Goal: Find specific page/section: Find specific page/section

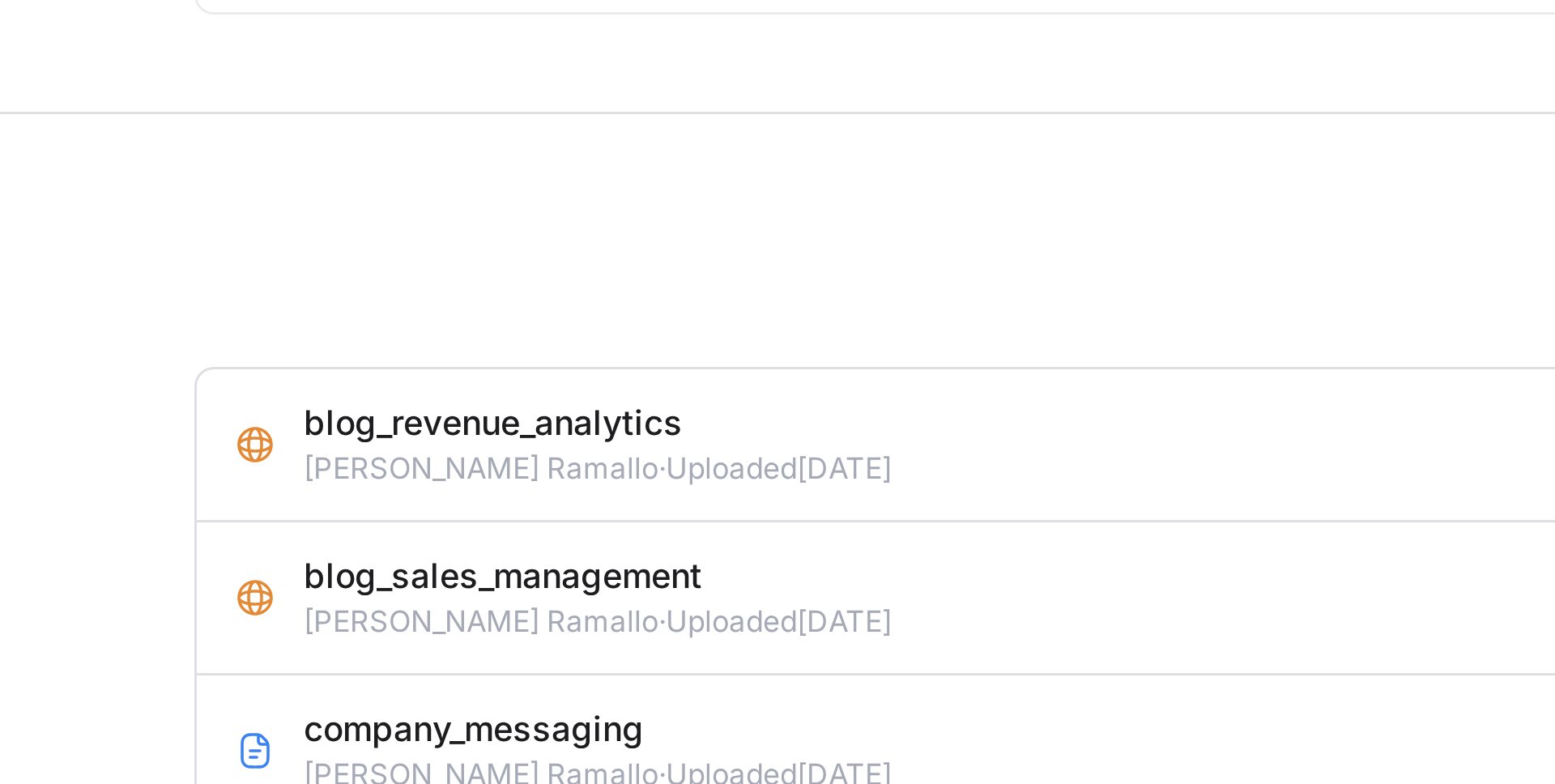
scroll to position [2114, 0]
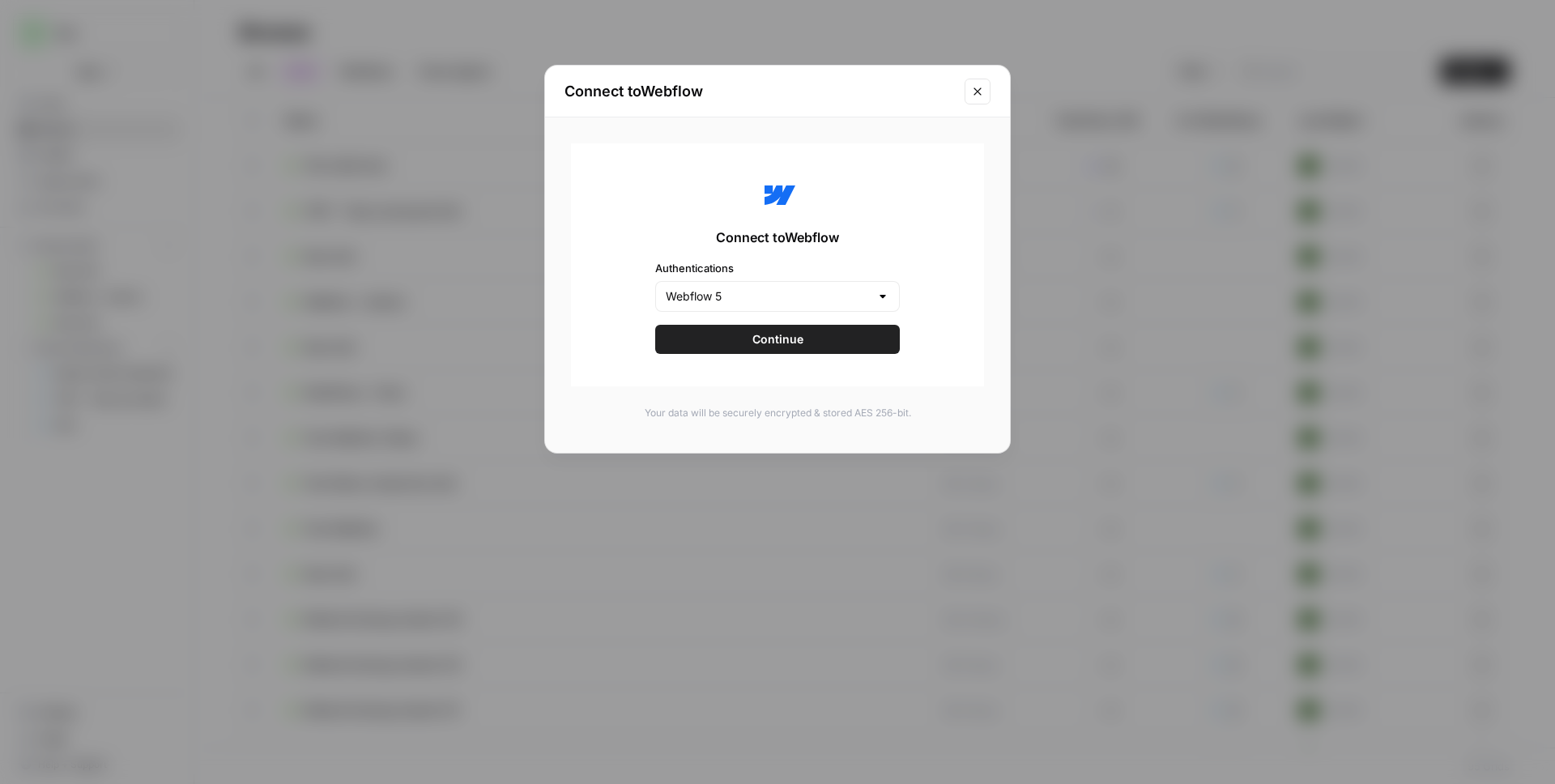
click at [985, 93] on button "Close modal" at bounding box center [977, 91] width 26 height 26
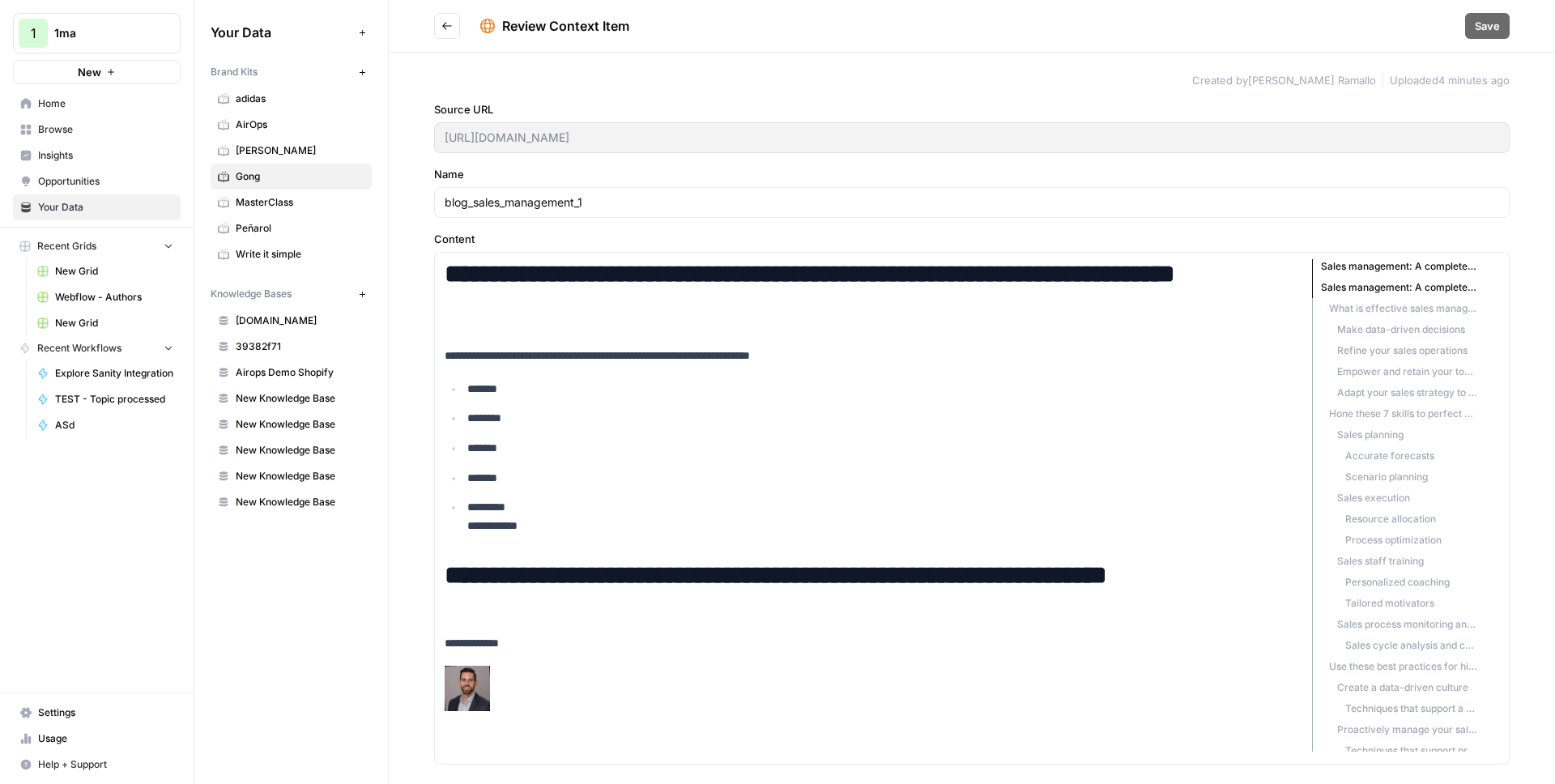
scroll to position [203, 0]
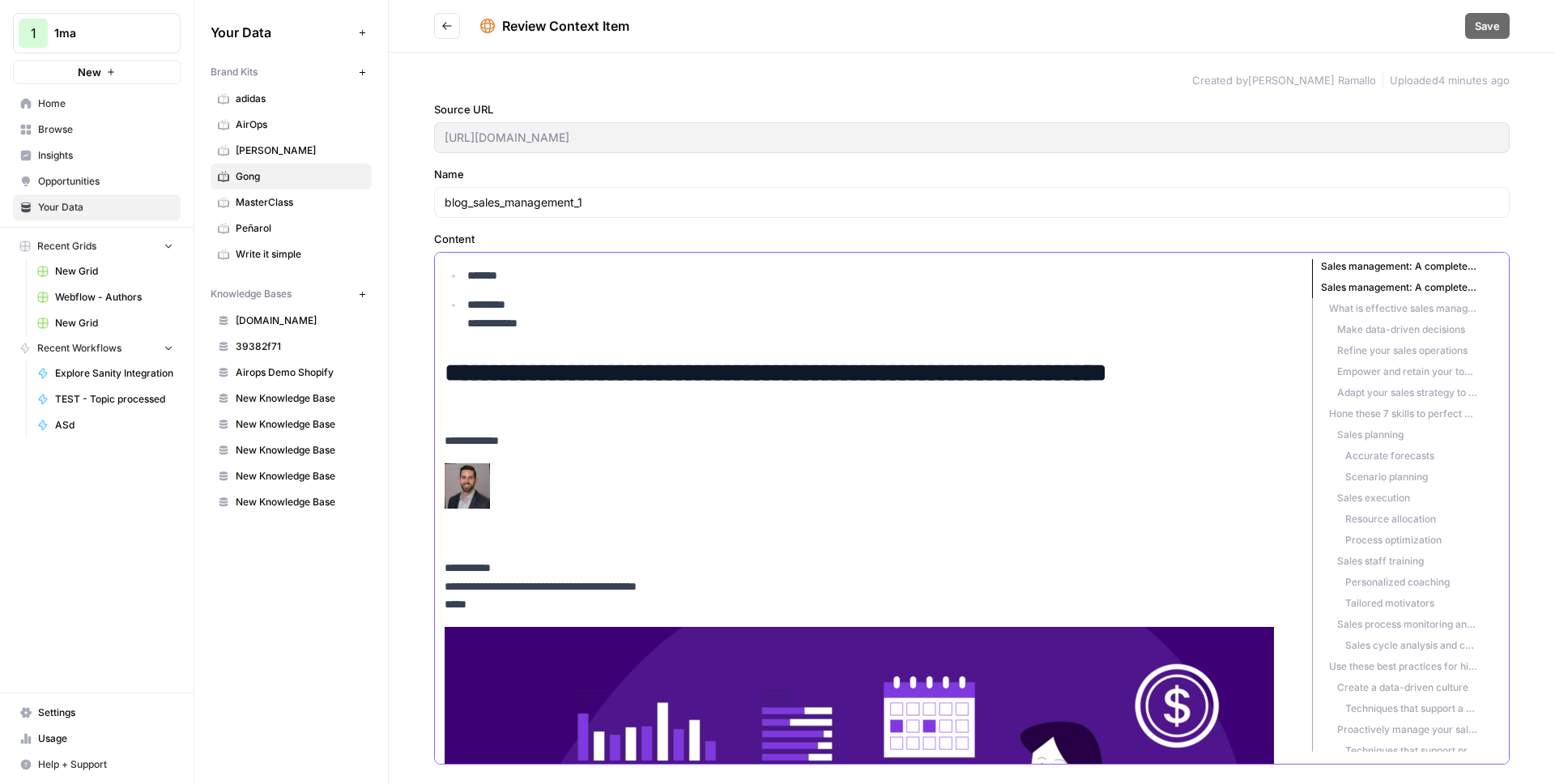
click at [465, 484] on img at bounding box center [467, 486] width 45 height 45
click at [526, 490] on p "**********" at bounding box center [865, 490] width 841 height 116
click at [473, 484] on img at bounding box center [467, 486] width 45 height 45
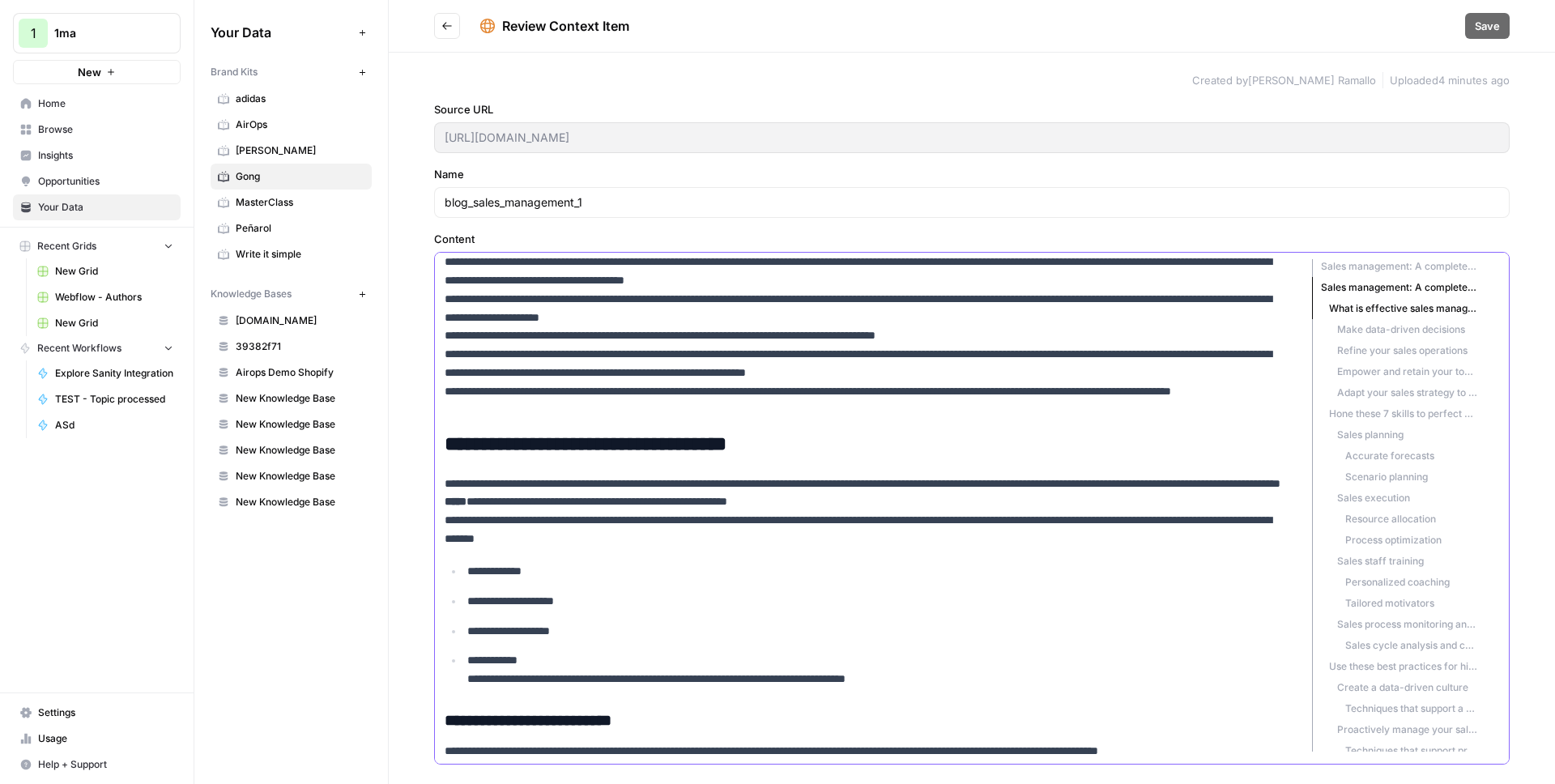
scroll to position [922, 0]
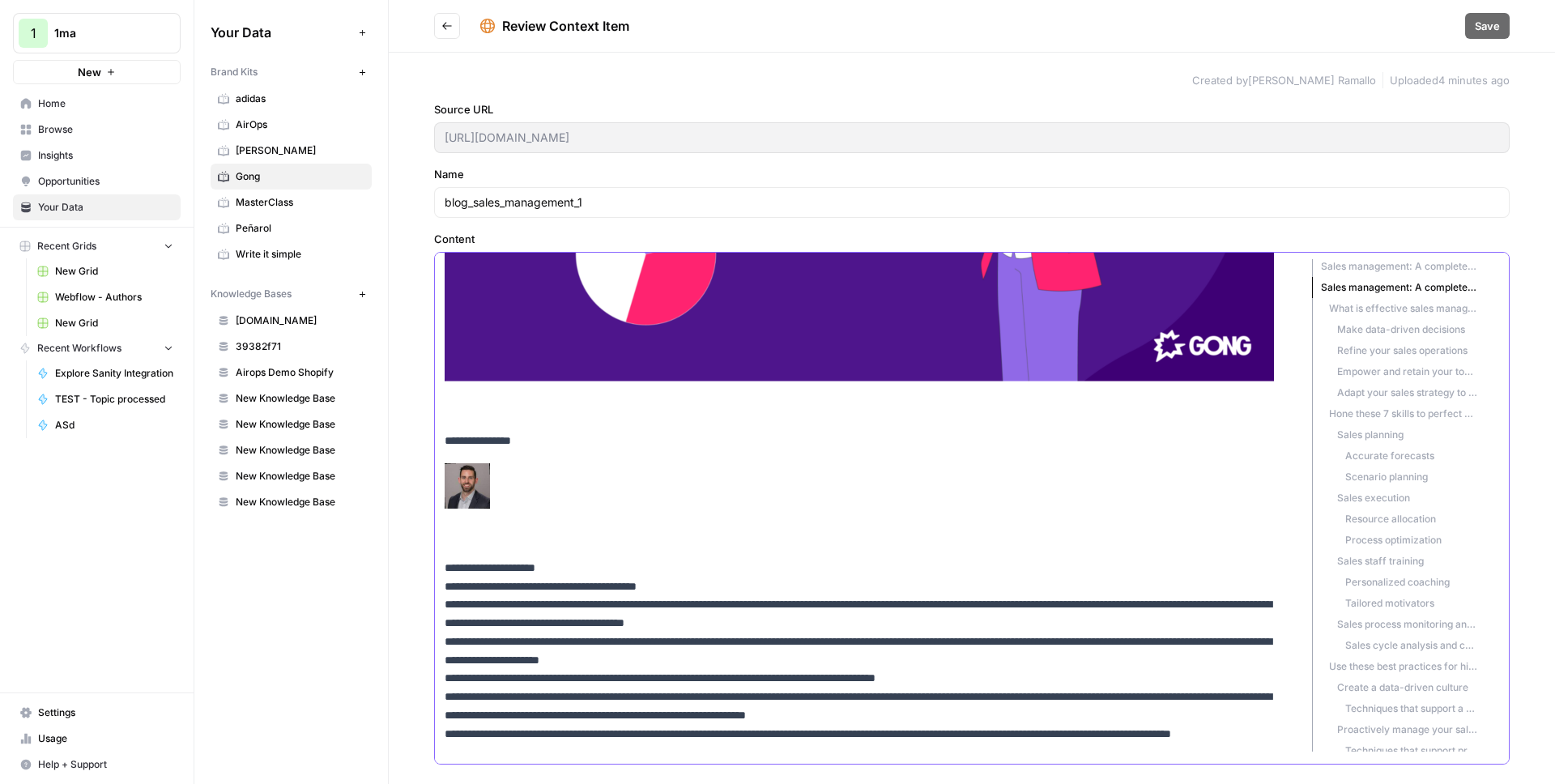
click at [463, 476] on img at bounding box center [467, 486] width 45 height 45
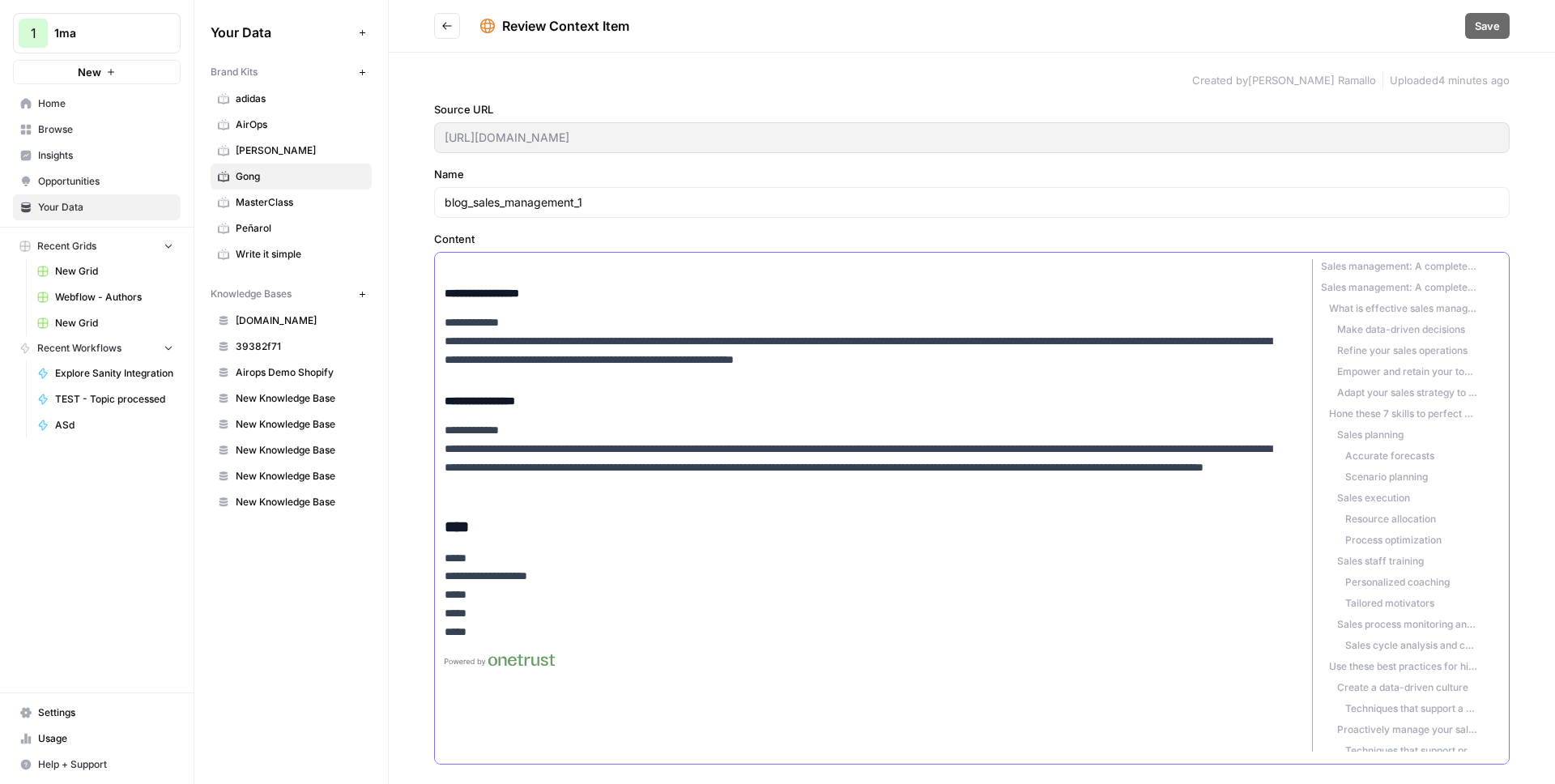
scroll to position [14504, 0]
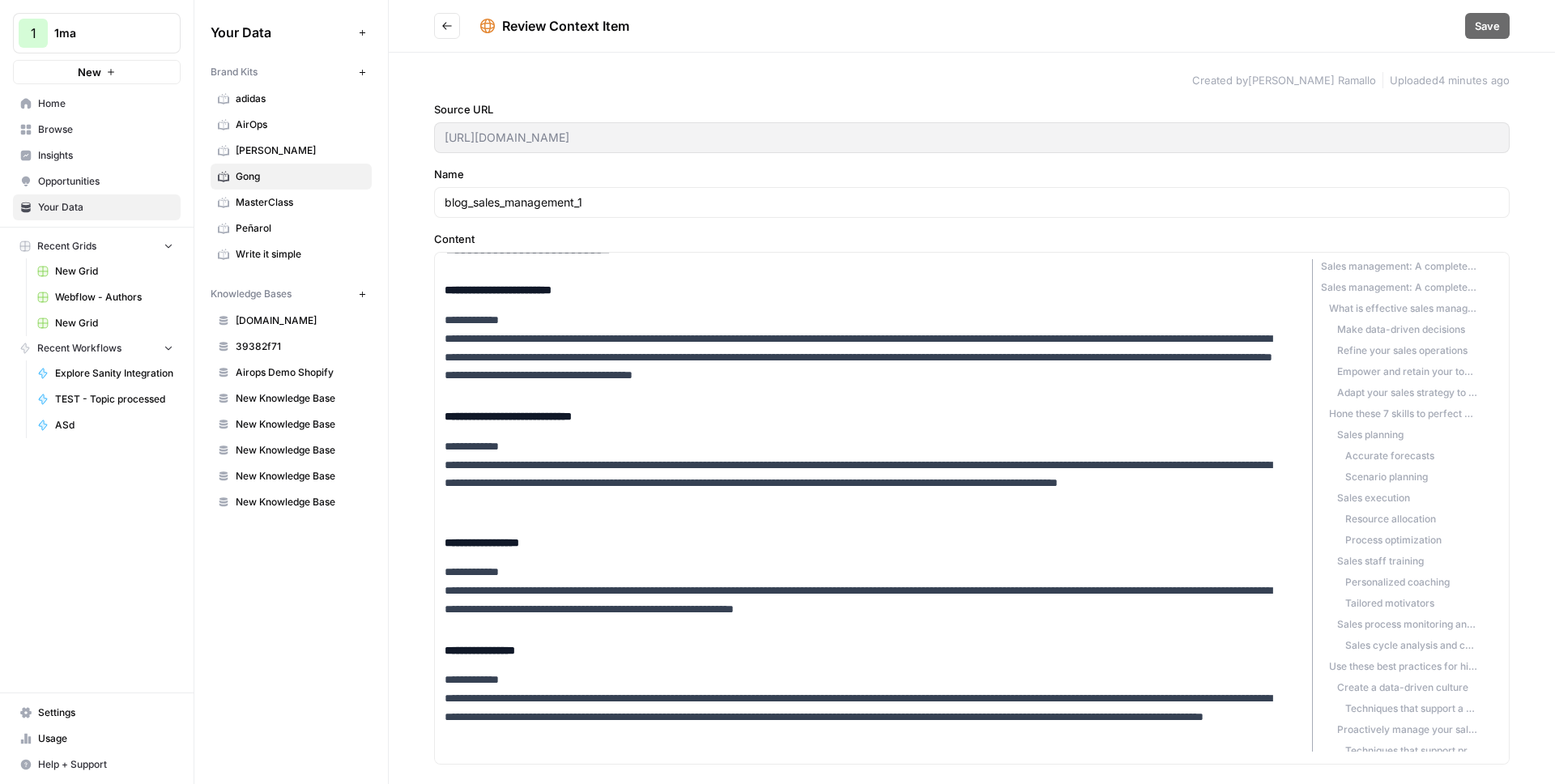
click at [534, 107] on label "Source URL" at bounding box center [971, 109] width 1076 height 16
click at [1326, 85] on span "Created by Juan Manuel Ramallo" at bounding box center [1284, 80] width 184 height 16
click at [1417, 76] on span "Uploaded 4 minutes ago" at bounding box center [1450, 80] width 120 height 16
click at [1479, 79] on span "Uploaded 4 minutes ago" at bounding box center [1450, 80] width 120 height 16
click at [451, 27] on icon "Go back" at bounding box center [448, 27] width 12 height 12
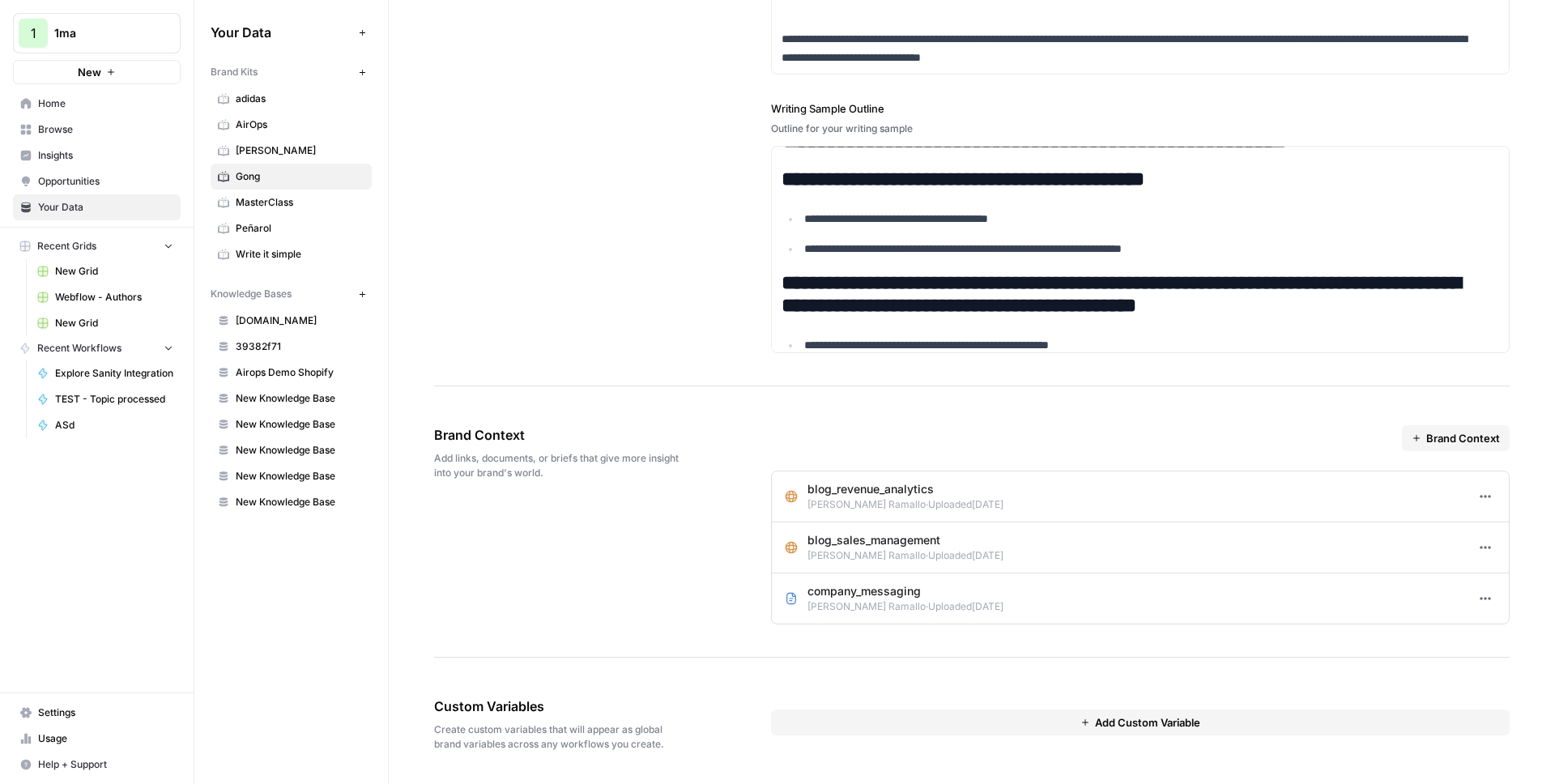
scroll to position [767, 0]
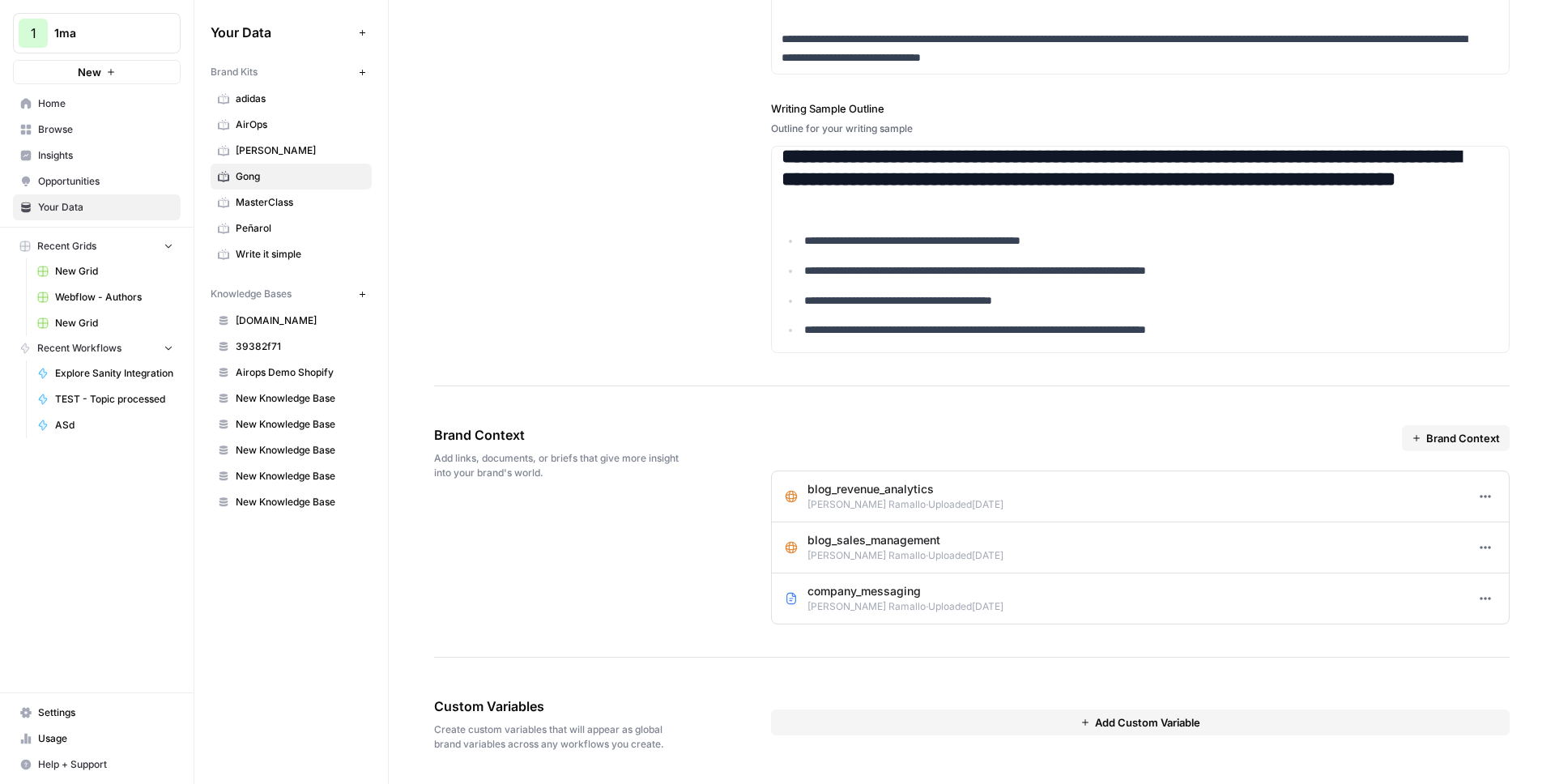
click at [1479, 490] on icon "button" at bounding box center [1485, 496] width 13 height 13
click at [1498, 528] on span "Edit" at bounding box center [1511, 532] width 32 height 16
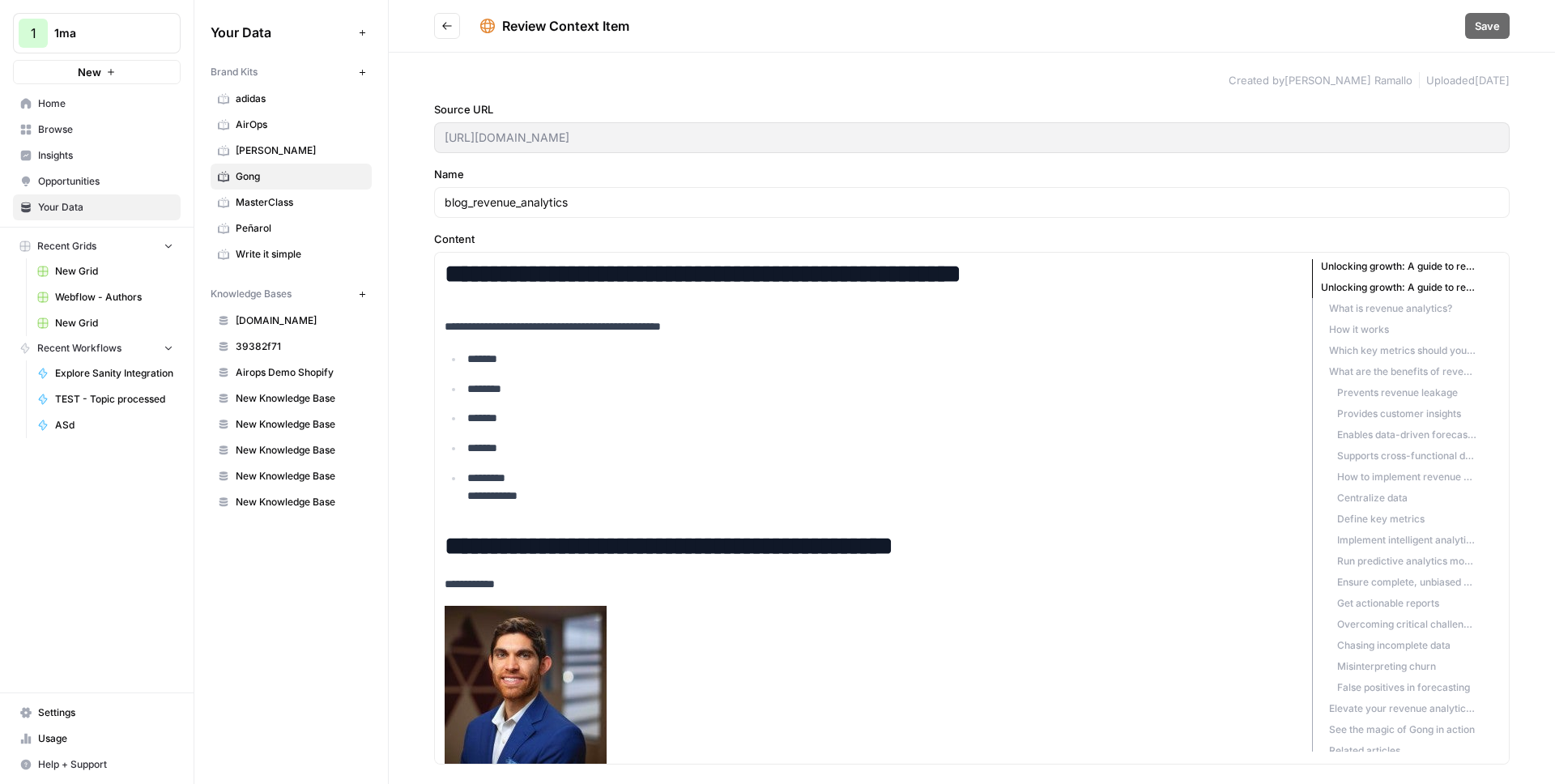
click at [446, 29] on icon "Go back" at bounding box center [447, 25] width 10 height 7
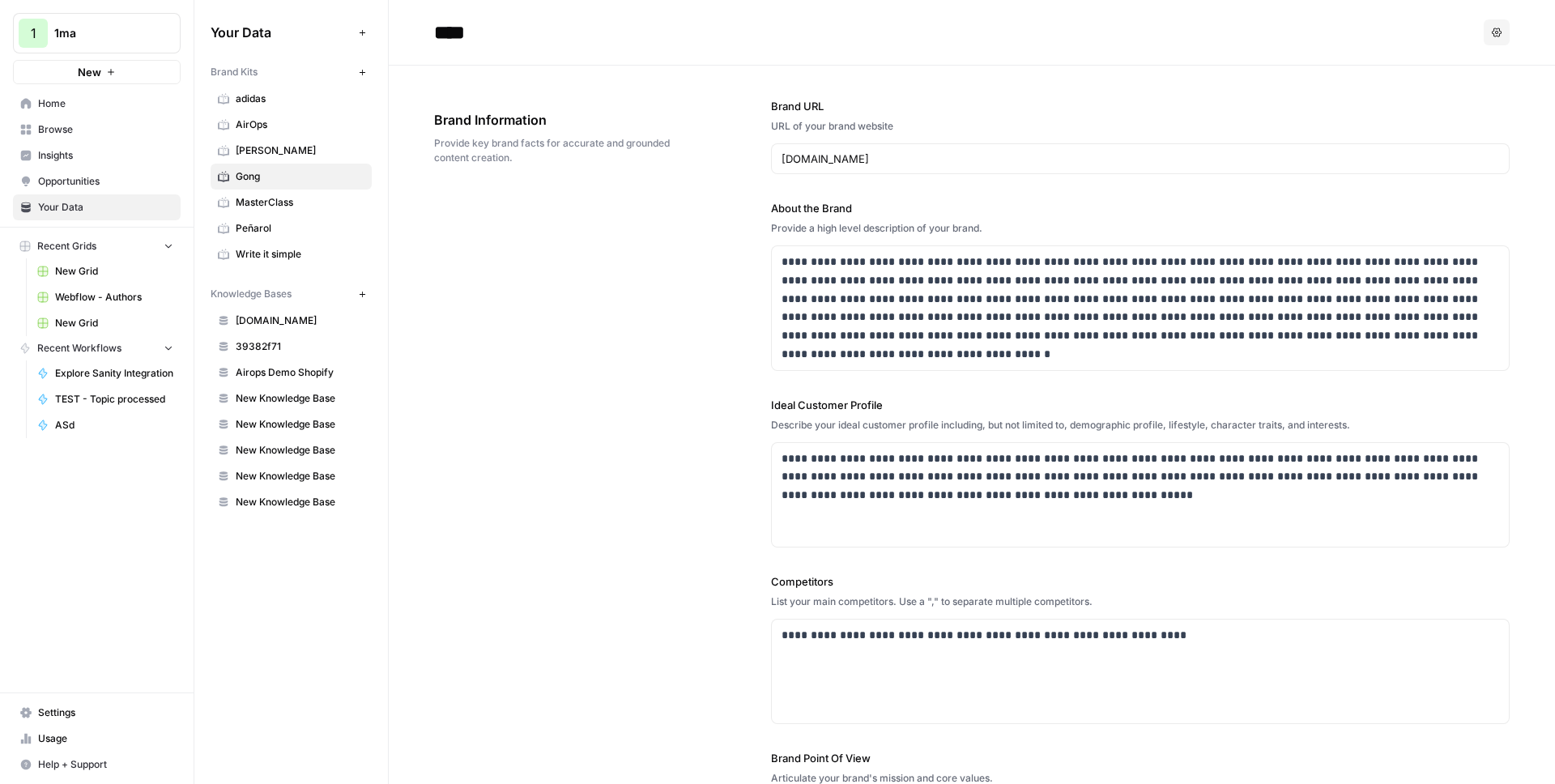
click at [561, 85] on div "Brand Information Provide key brand facts for accurate and grounded content cre…" at bounding box center [557, 138] width 246 height 120
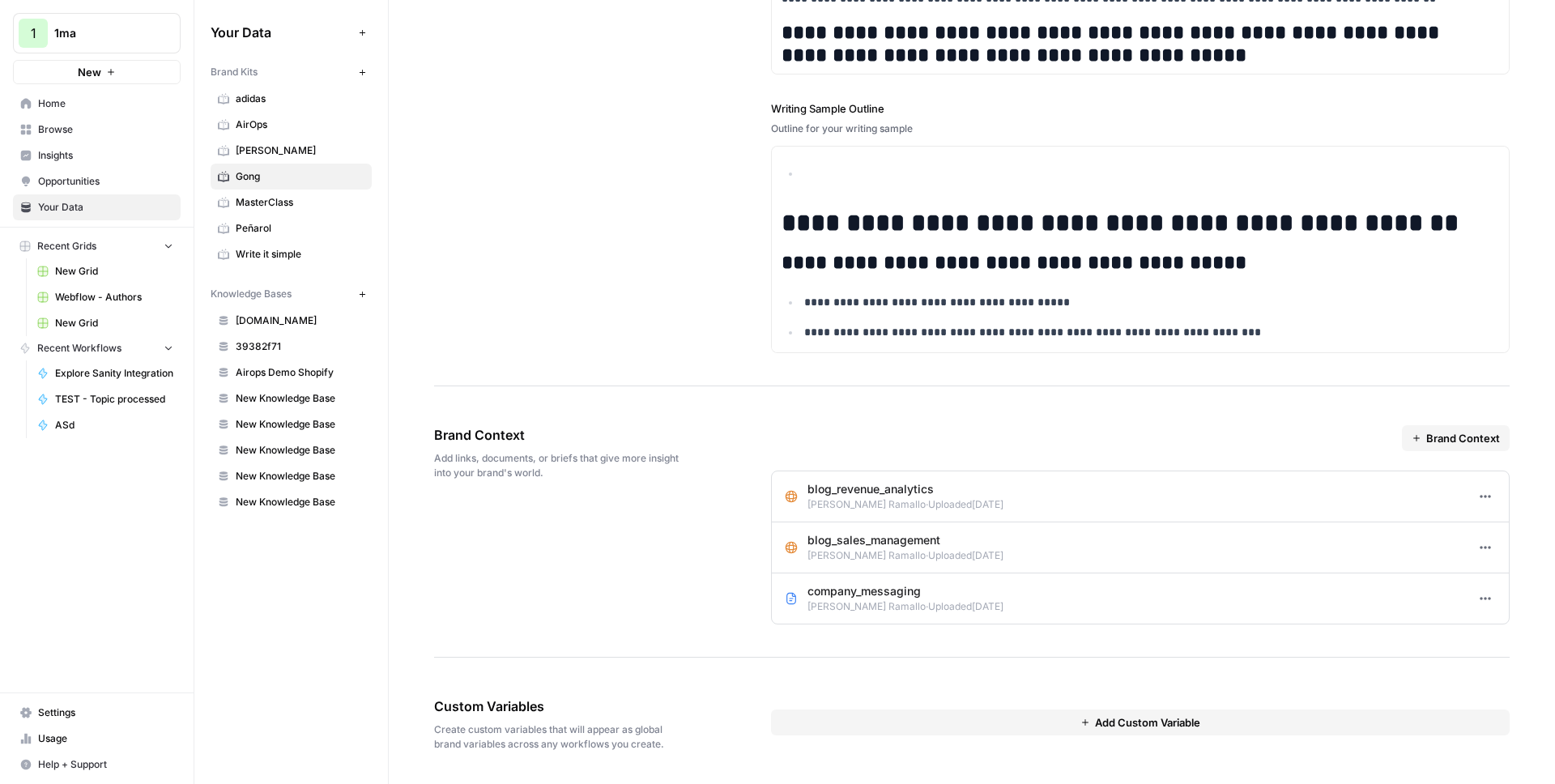
click at [1479, 545] on icon "button" at bounding box center [1485, 547] width 13 height 13
click at [1500, 583] on span "Edit" at bounding box center [1511, 582] width 32 height 16
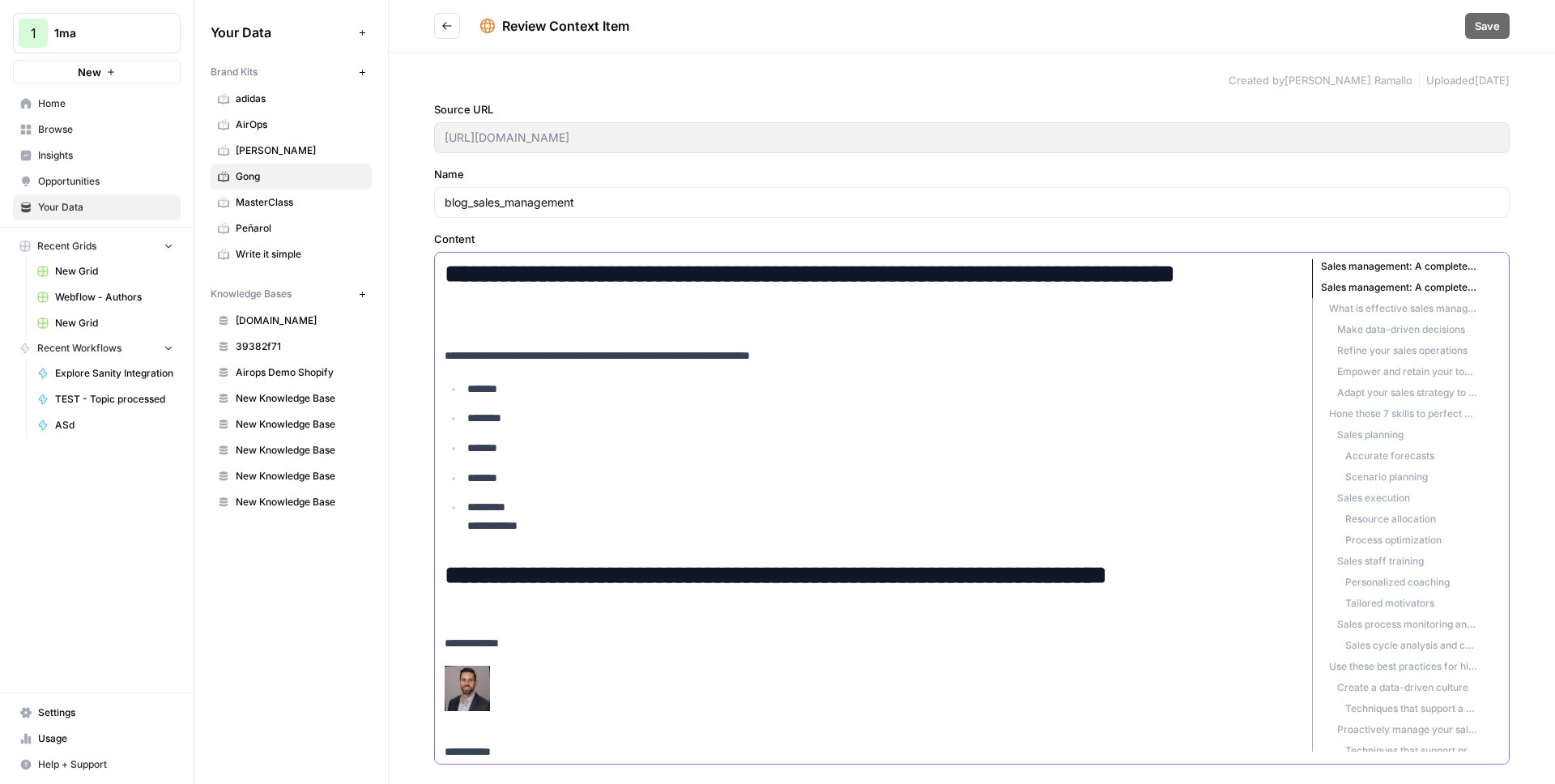
click at [869, 364] on p "**********" at bounding box center [865, 355] width 841 height 19
click at [444, 27] on icon "Go back" at bounding box center [447, 25] width 10 height 7
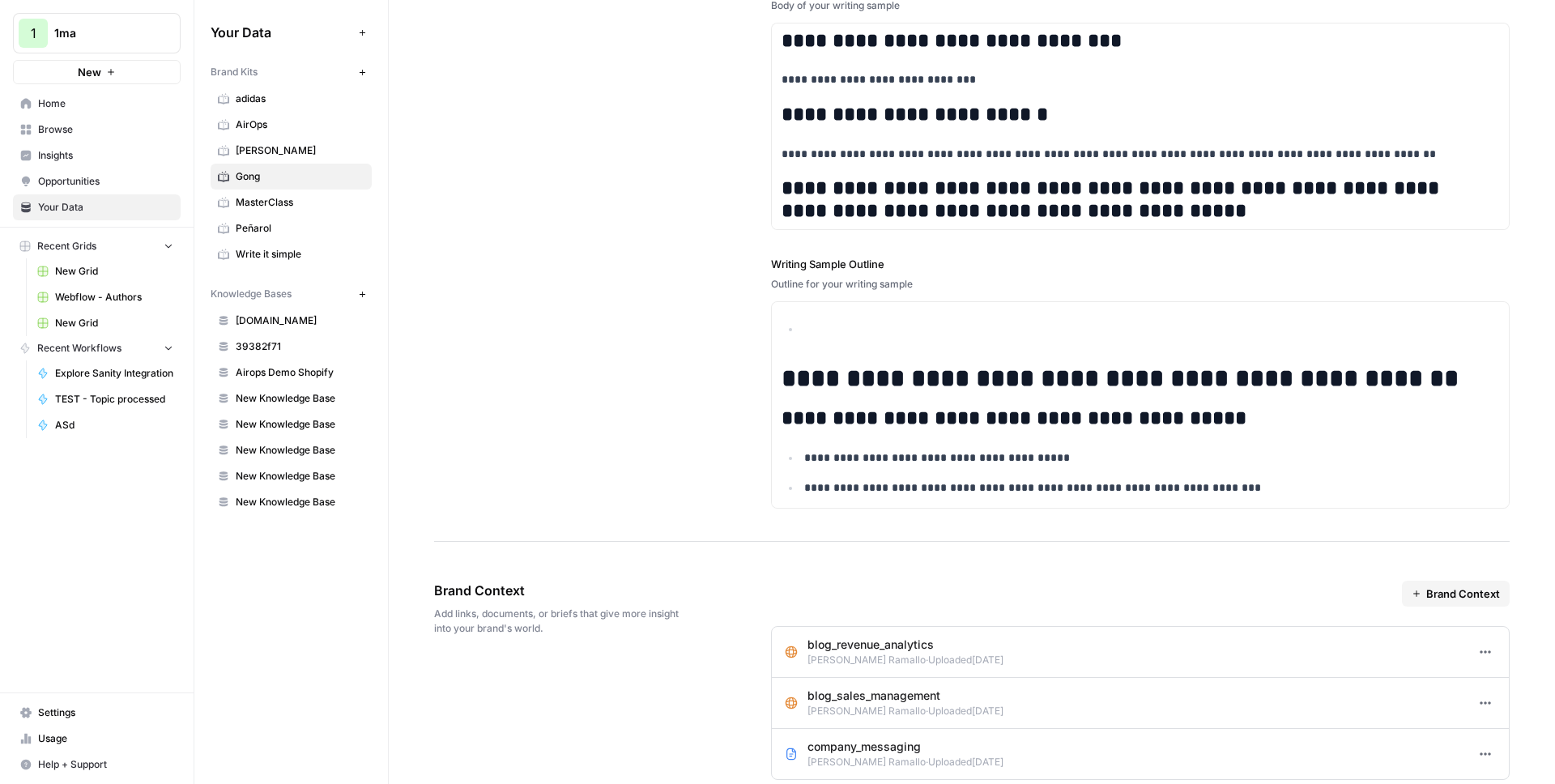
scroll to position [2217, 0]
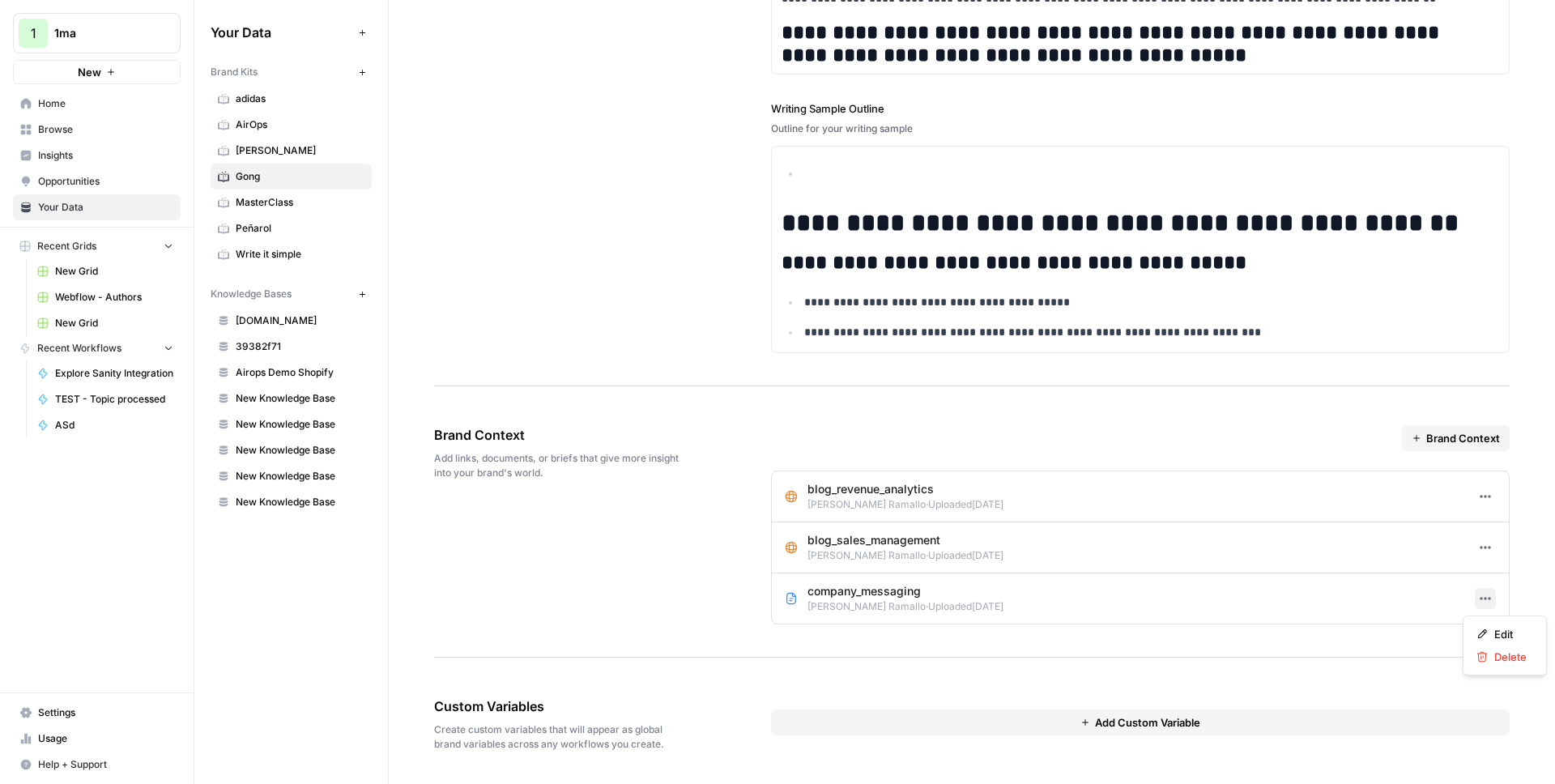
click at [1475, 607] on button "Options" at bounding box center [1485, 598] width 21 height 21
click at [1485, 630] on icon at bounding box center [1482, 633] width 9 height 9
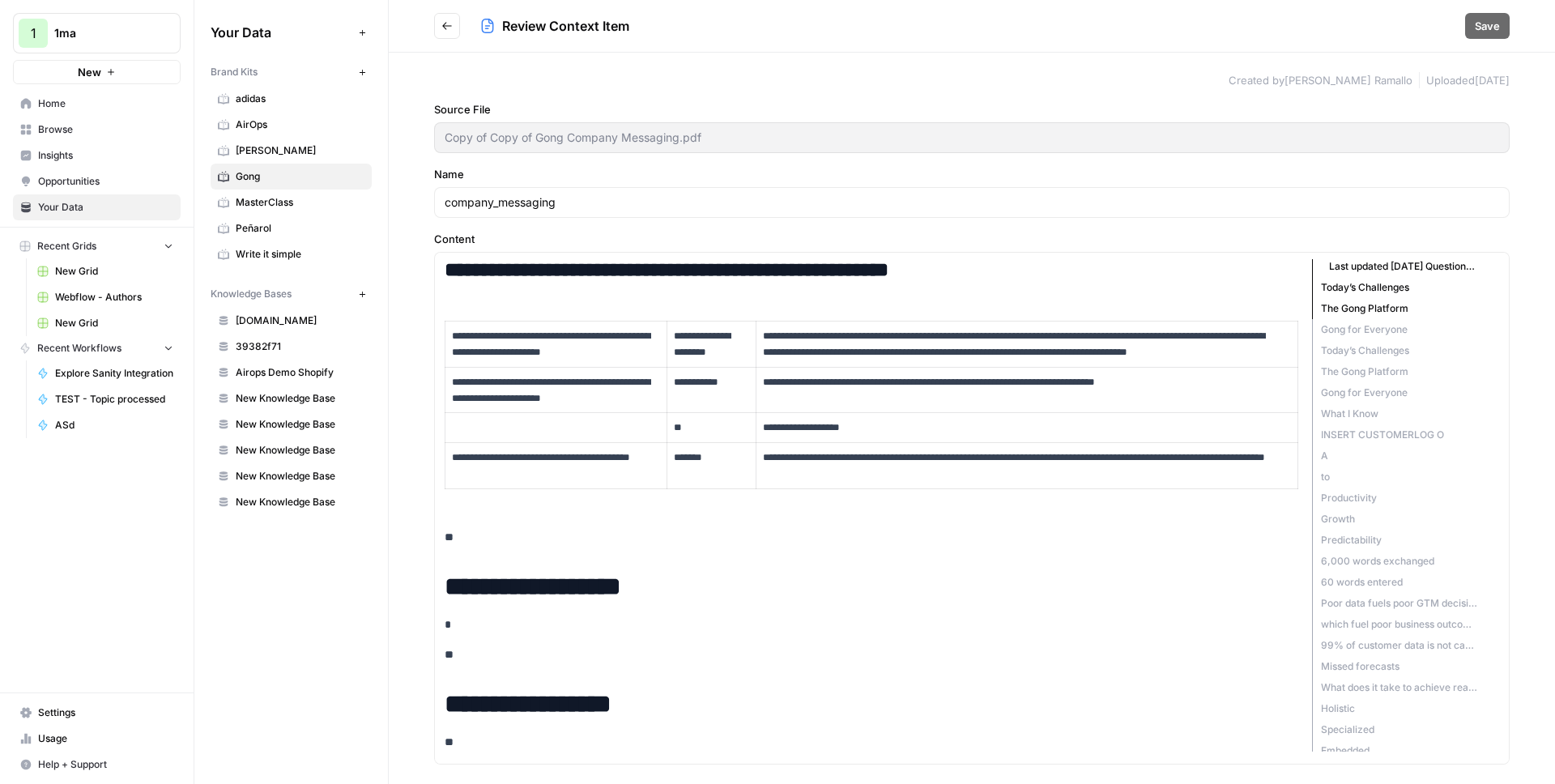
click at [446, 17] on button "Go back" at bounding box center [447, 26] width 26 height 26
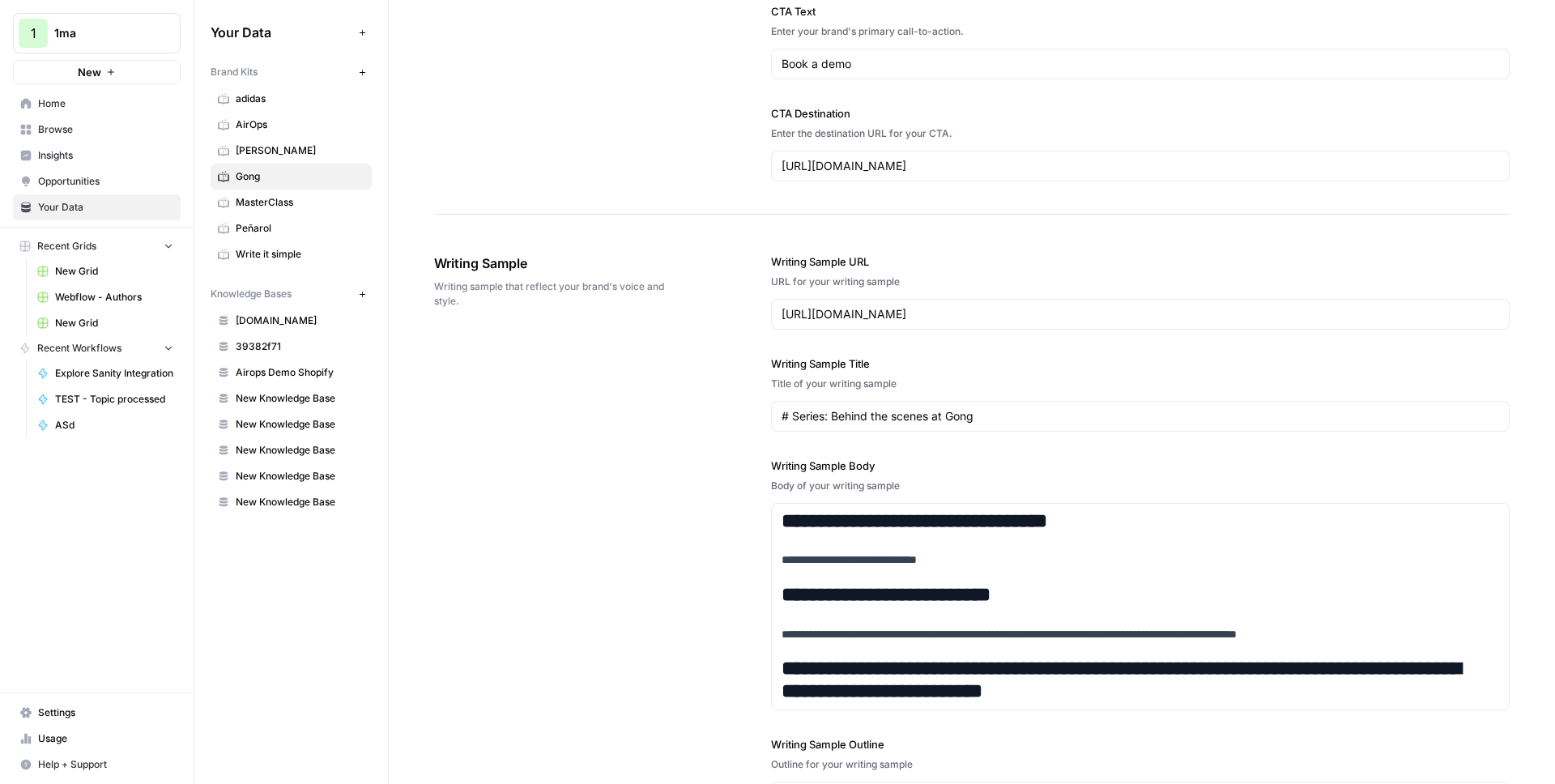
scroll to position [2217, 0]
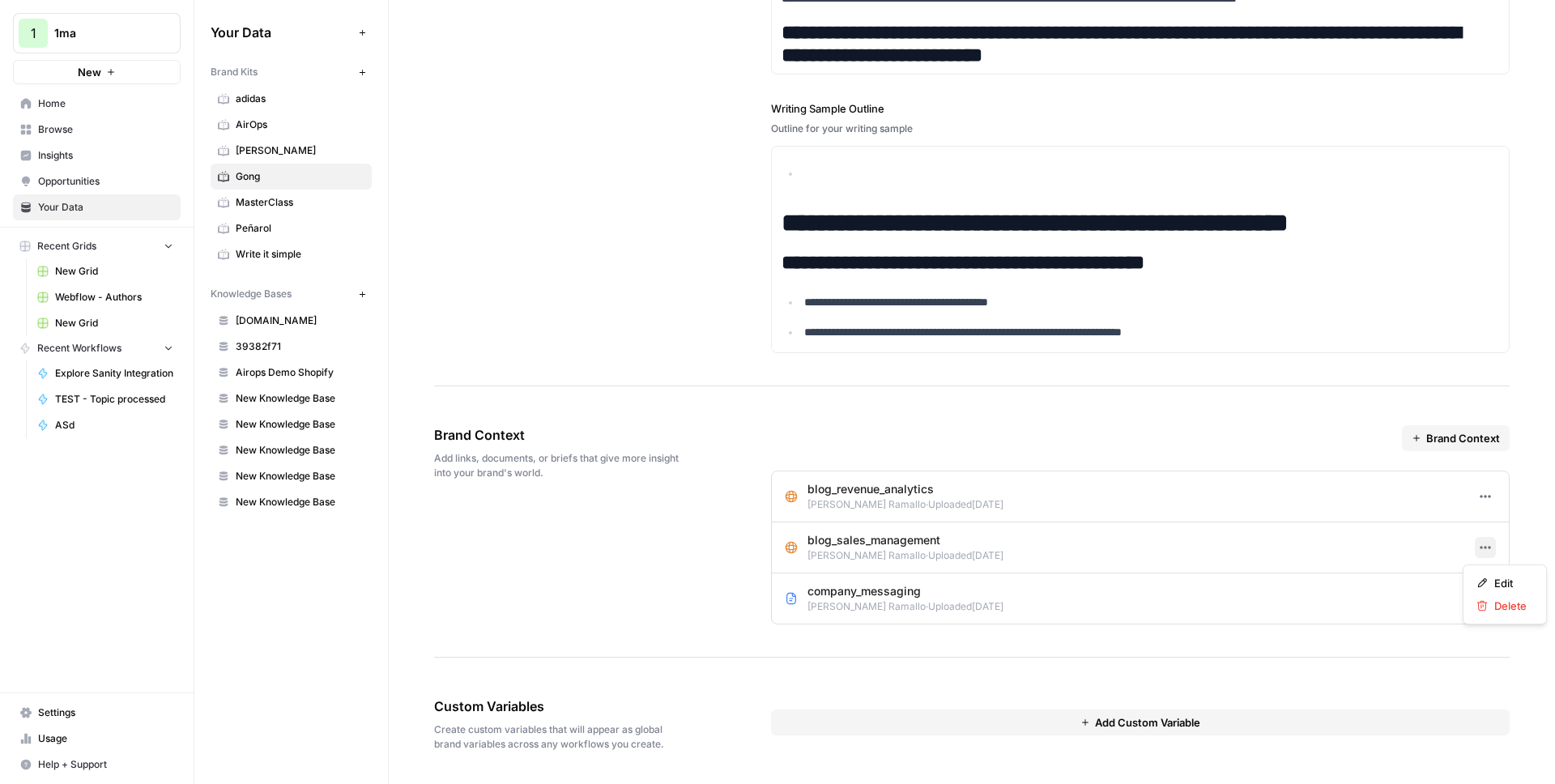
click at [1479, 544] on icon "button" at bounding box center [1485, 547] width 13 height 13
click at [1487, 579] on icon at bounding box center [1482, 583] width 12 height 12
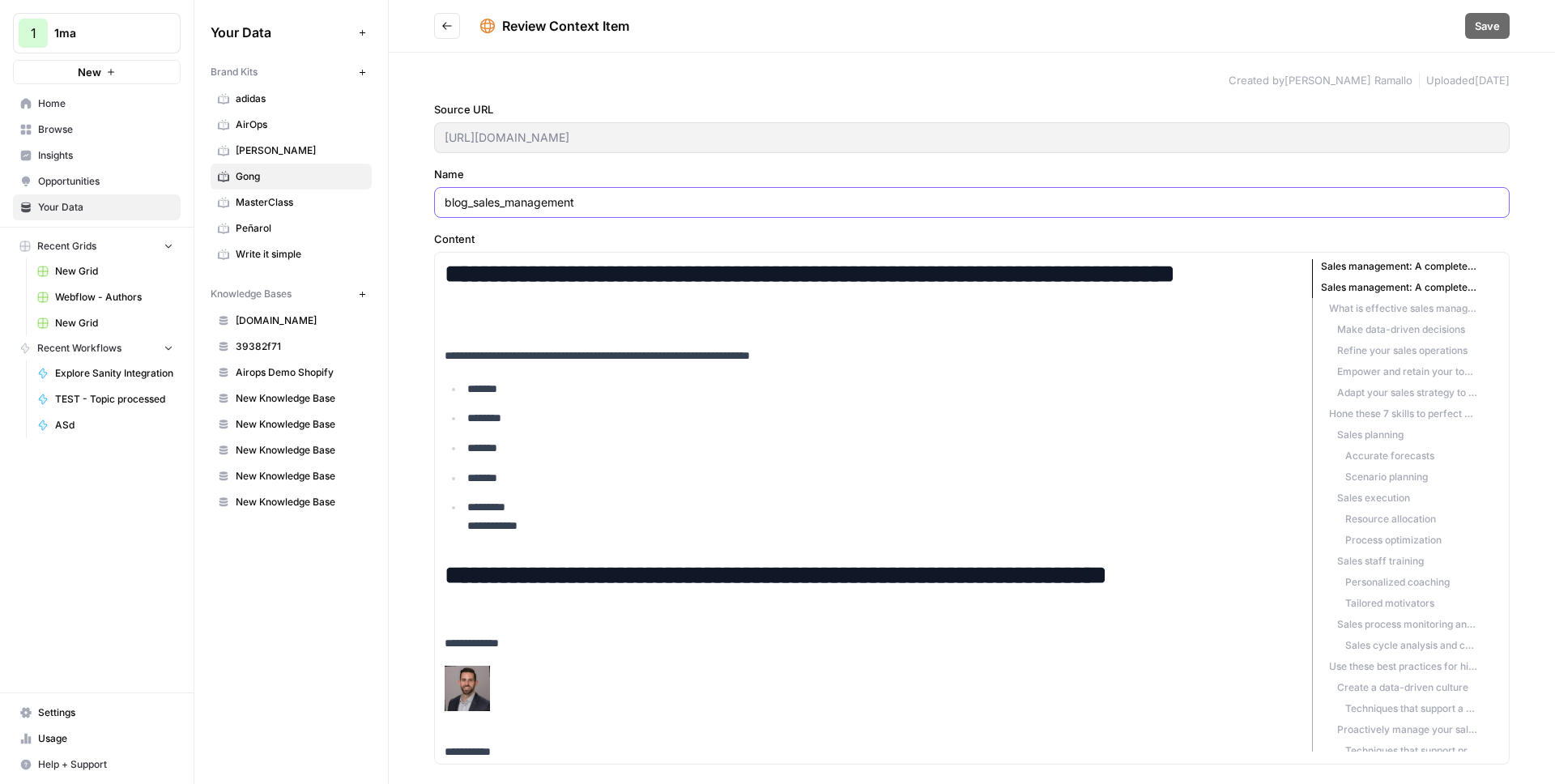
click at [612, 204] on input "blog_sales_management" at bounding box center [972, 203] width 1055 height 16
click at [1229, 296] on h1 "**********" at bounding box center [865, 288] width 841 height 60
click at [1143, 198] on input "blog_sales_management" at bounding box center [972, 203] width 1055 height 16
click at [1452, 203] on input "blog_sales_management" at bounding box center [972, 203] width 1055 height 16
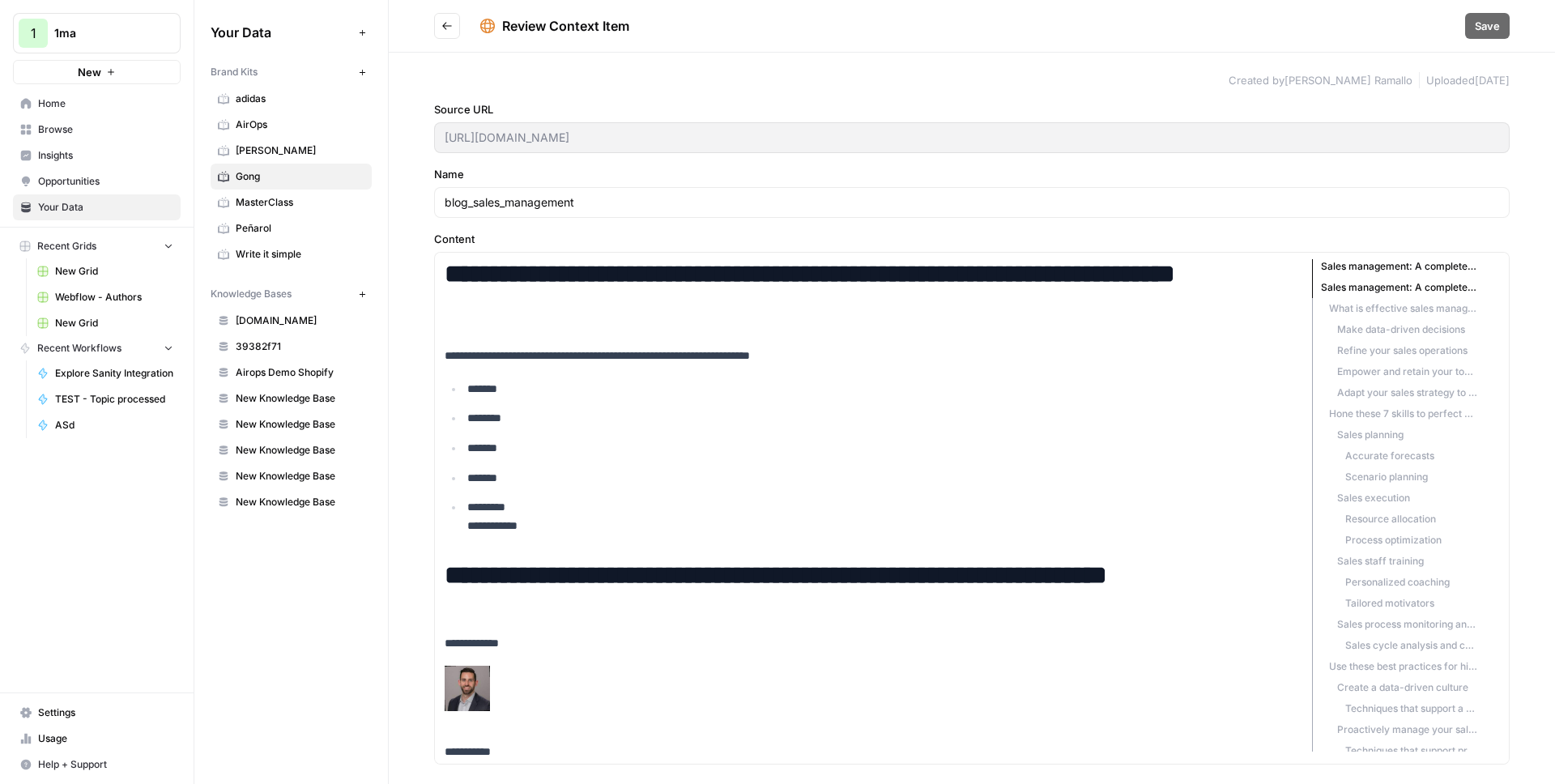
click at [445, 30] on icon "Go back" at bounding box center [448, 27] width 12 height 12
